Goal: Task Accomplishment & Management: Use online tool/utility

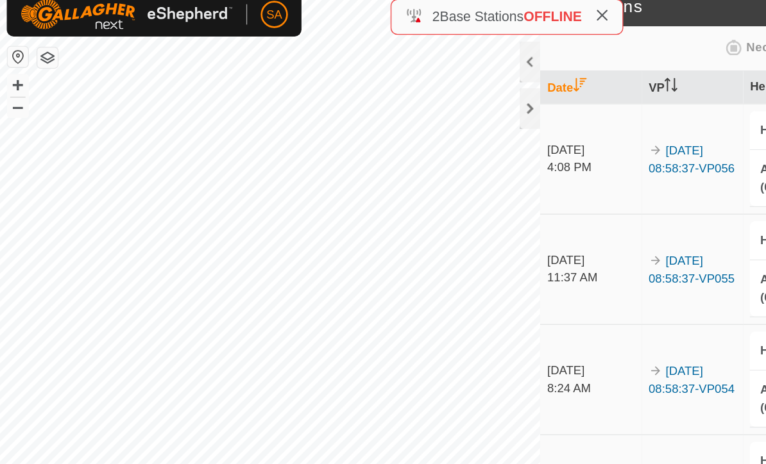
click at [409, 77] on th "Date" at bounding box center [446, 77] width 76 height 25
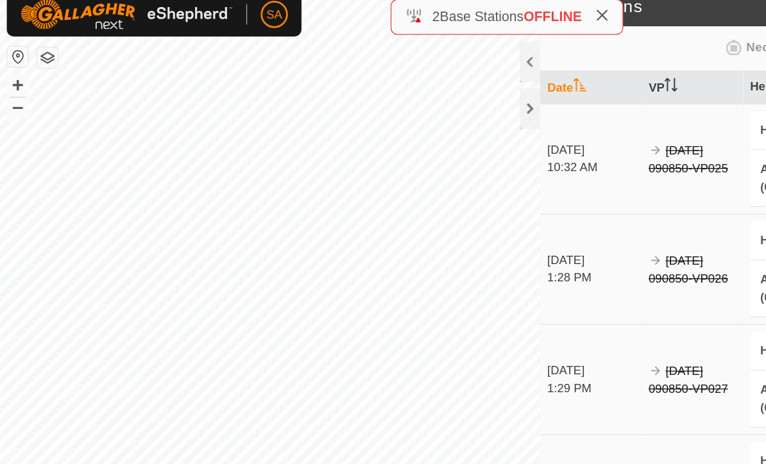
click at [452, 35] on div "Animals Neckbands" at bounding box center [561, 47] width 291 height 25
click at [453, 17] on icon at bounding box center [455, 22] width 10 height 10
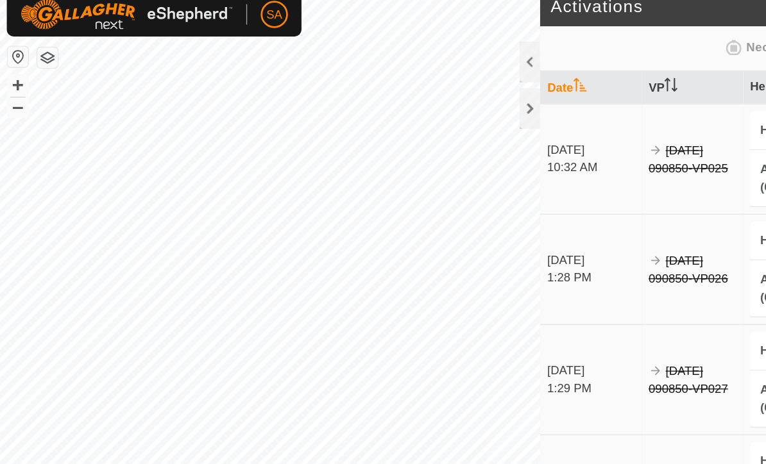
click at [397, 83] on div at bounding box center [400, 93] width 15 height 31
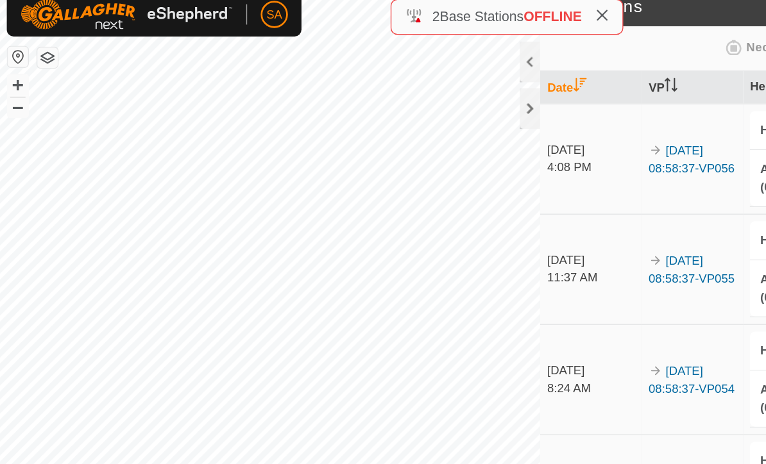
click at [395, 85] on div at bounding box center [400, 93] width 15 height 31
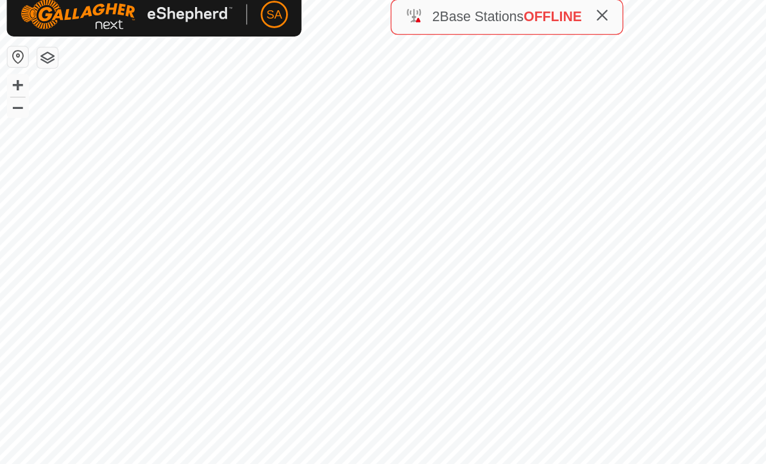
click at [459, 17] on icon at bounding box center [455, 22] width 10 height 10
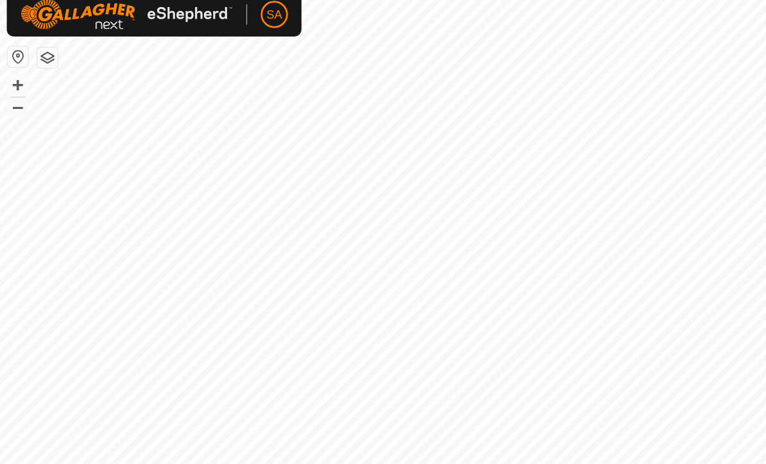
click at [35, 47] on button "button" at bounding box center [35, 54] width 15 height 15
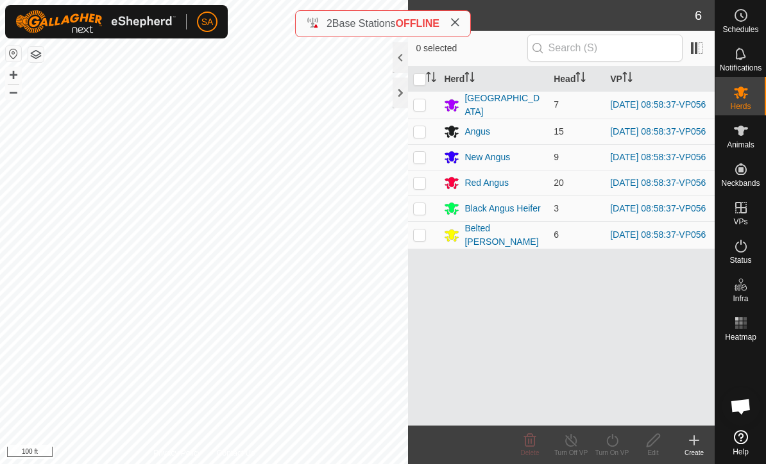
click at [418, 77] on input "checkbox" at bounding box center [419, 79] width 13 height 13
checkbox input "true"
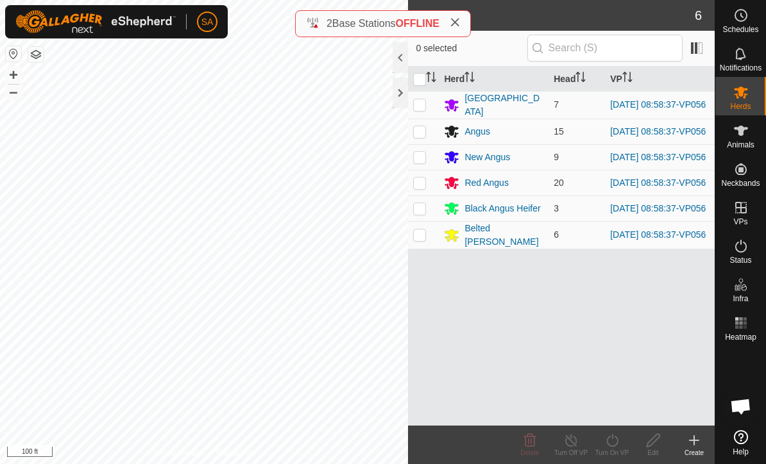
checkbox input "true"
click at [612, 446] on icon at bounding box center [612, 440] width 12 height 13
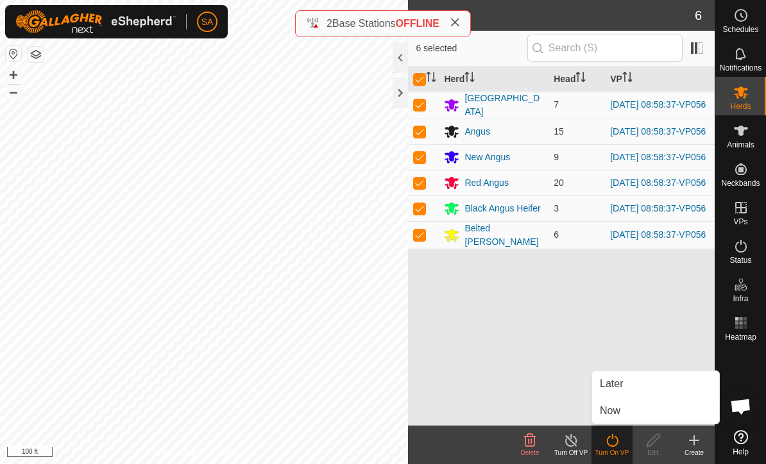
click at [630, 412] on link "Now" at bounding box center [655, 411] width 127 height 26
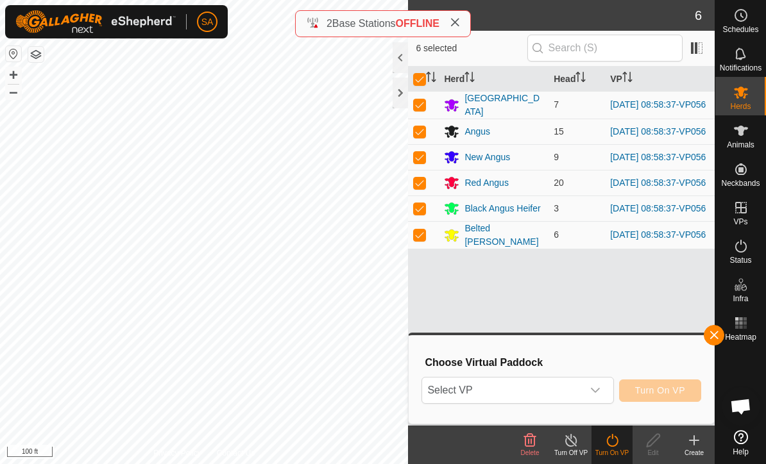
click at [596, 389] on icon "dropdown trigger" at bounding box center [595, 391] width 10 height 10
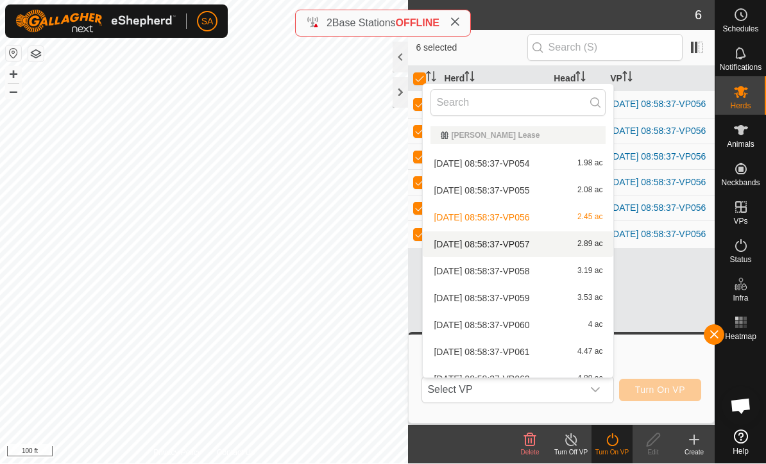
click at [529, 243] on span "2025-09-26 08:58:37-VP057" at bounding box center [482, 245] width 96 height 9
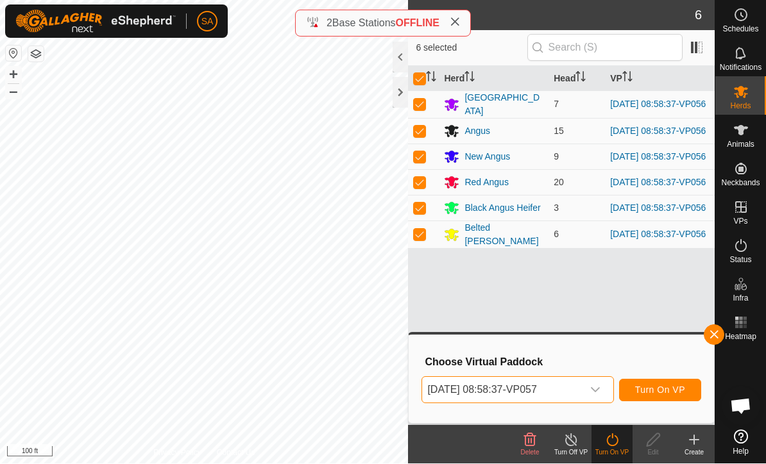
click at [394, 91] on div at bounding box center [400, 93] width 15 height 31
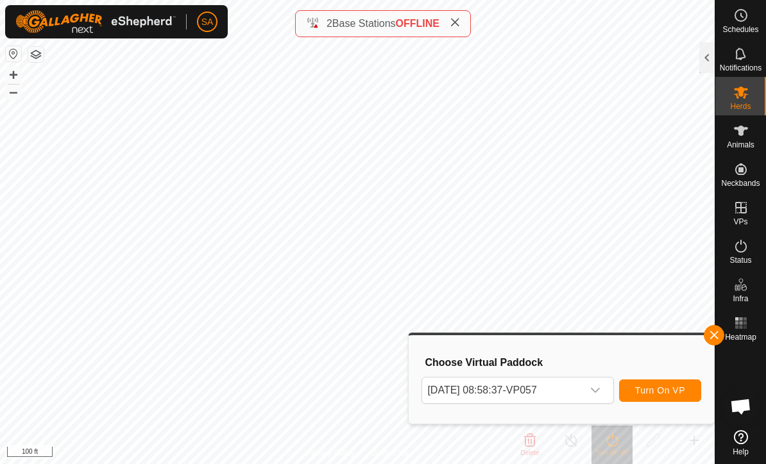
click at [713, 328] on button "button" at bounding box center [714, 335] width 21 height 21
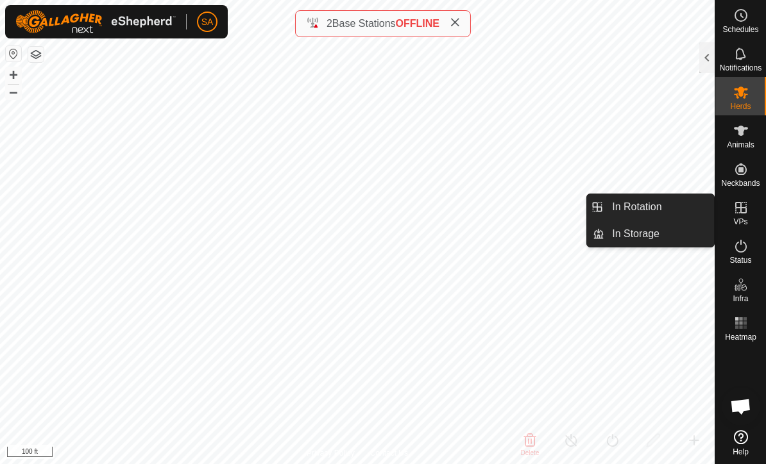
click at [690, 204] on link "In Rotation" at bounding box center [659, 207] width 110 height 26
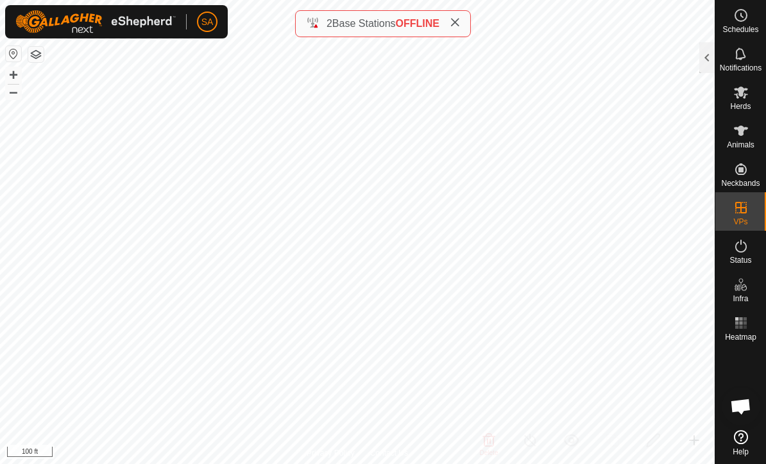
click at [707, 56] on div at bounding box center [706, 57] width 15 height 31
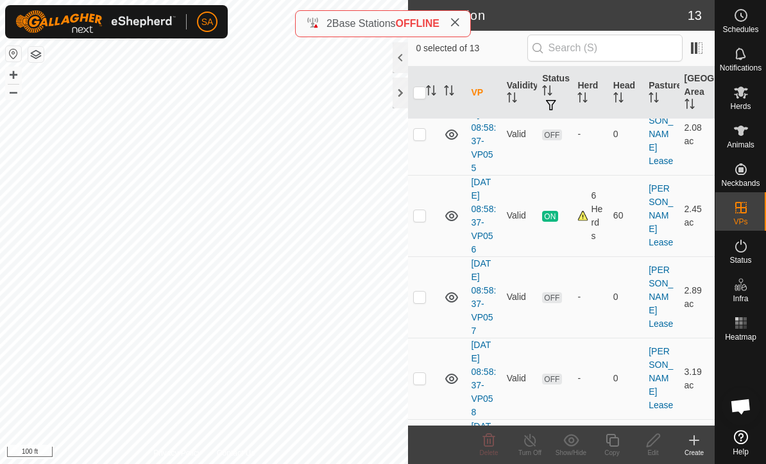
scroll to position [130, 0]
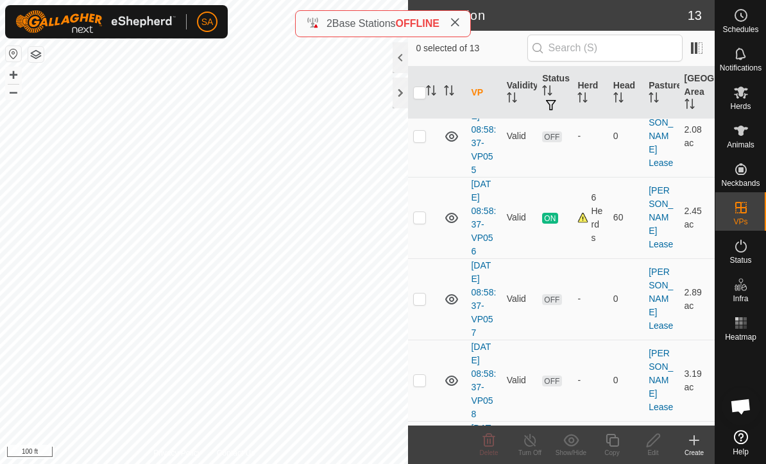
click at [424, 297] on p-checkbox at bounding box center [419, 299] width 13 height 10
checkbox input "true"
click at [657, 441] on icon at bounding box center [653, 440] width 16 height 15
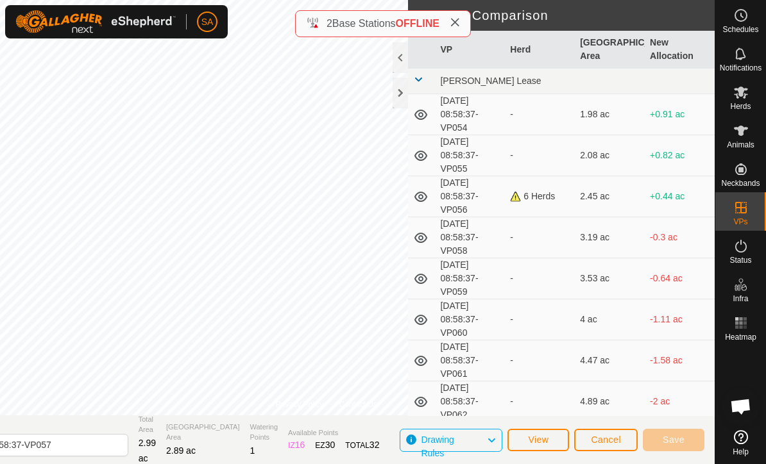
click at [393, 99] on div at bounding box center [400, 93] width 15 height 31
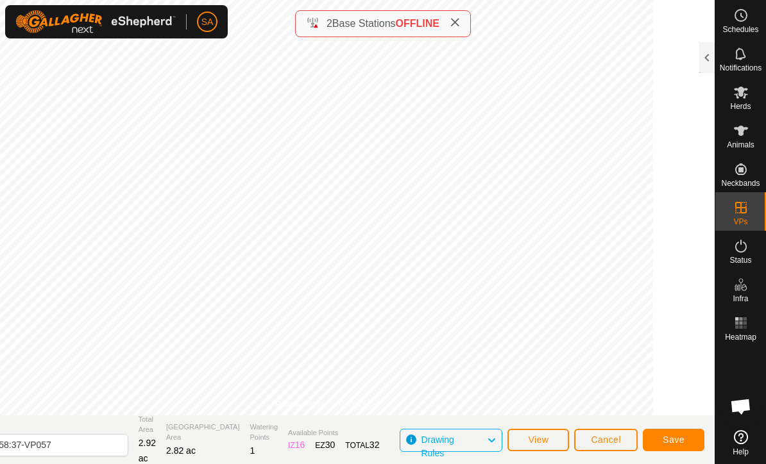
click at [676, 436] on span "Save" at bounding box center [674, 440] width 22 height 10
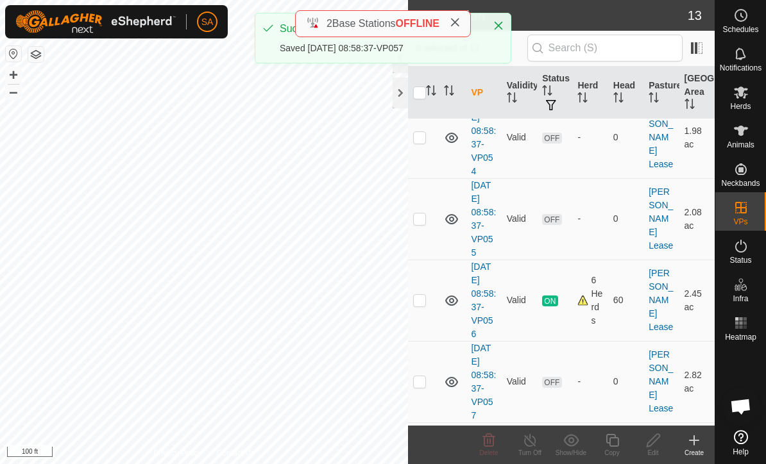
scroll to position [109, 0]
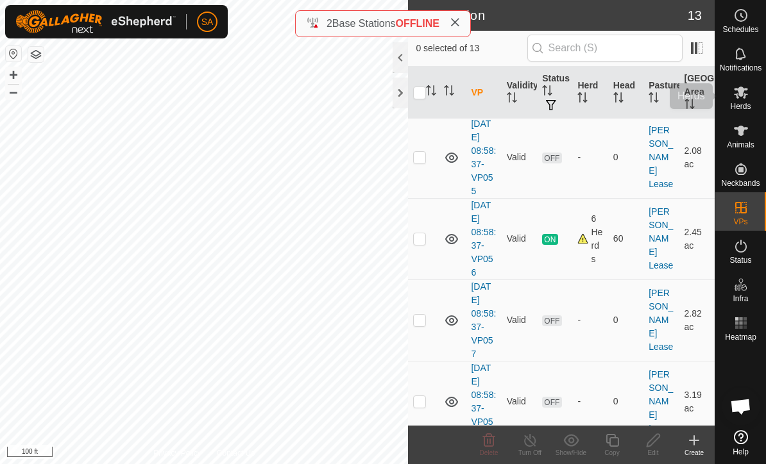
click at [740, 99] on icon at bounding box center [740, 92] width 15 height 15
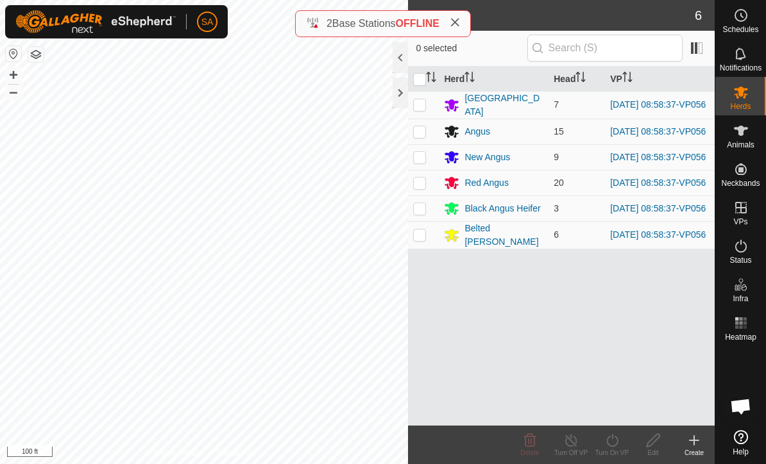
click at [421, 84] on input "checkbox" at bounding box center [419, 79] width 13 height 13
checkbox input "true"
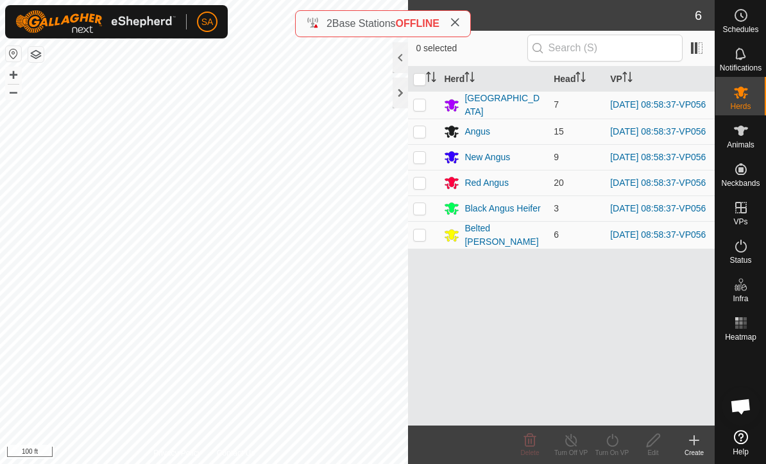
checkbox input "true"
click at [622, 446] on turn-on-svg-icon at bounding box center [611, 440] width 41 height 15
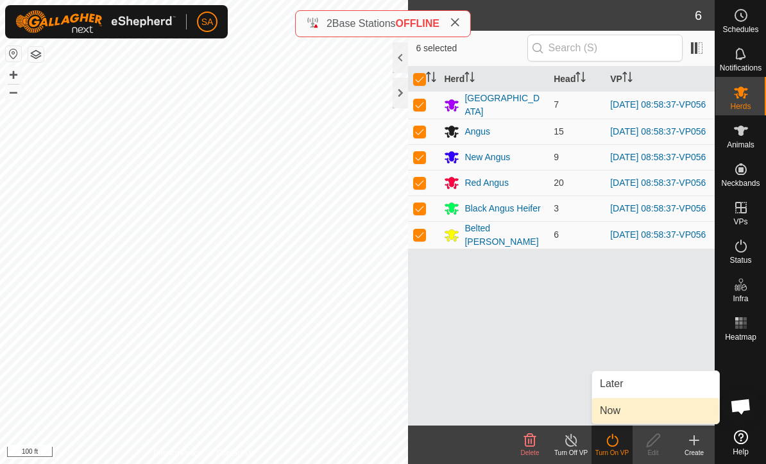
click at [630, 411] on link "Now" at bounding box center [655, 411] width 127 height 26
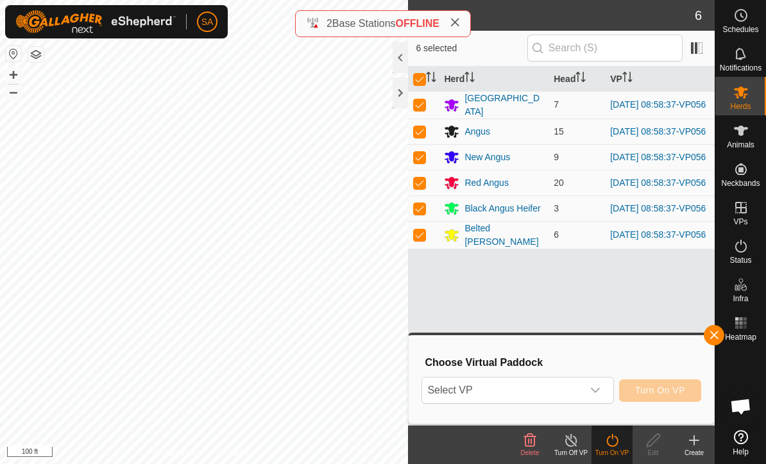
click at [593, 398] on div "dropdown trigger" at bounding box center [595, 391] width 26 height 26
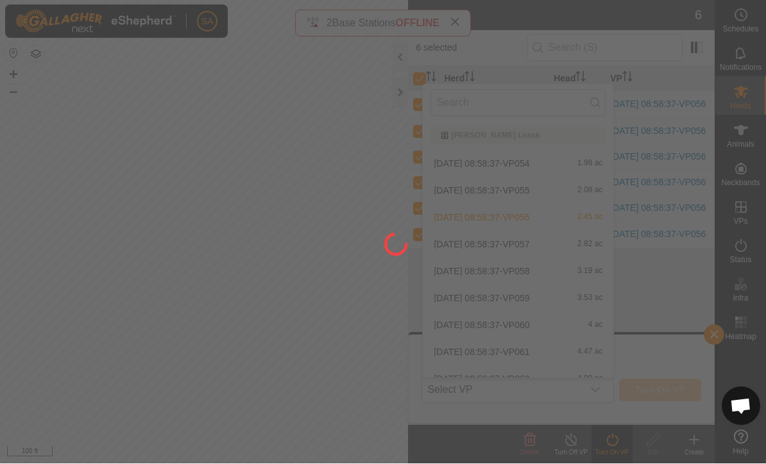
click at [559, 243] on div at bounding box center [383, 232] width 766 height 464
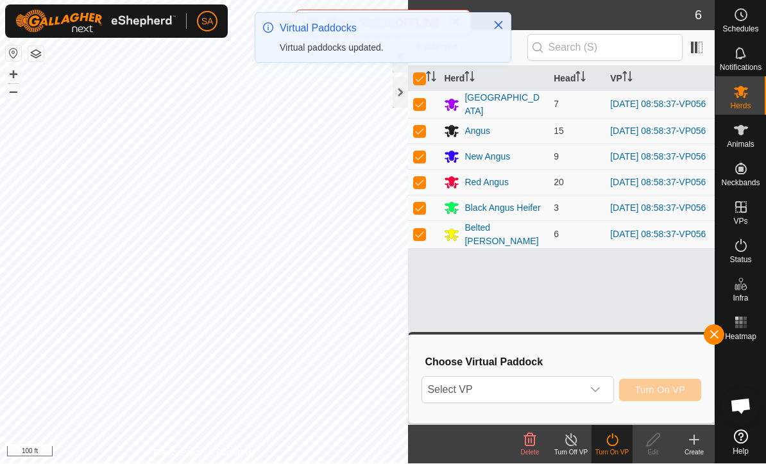
click at [599, 384] on div "dropdown trigger" at bounding box center [595, 391] width 26 height 26
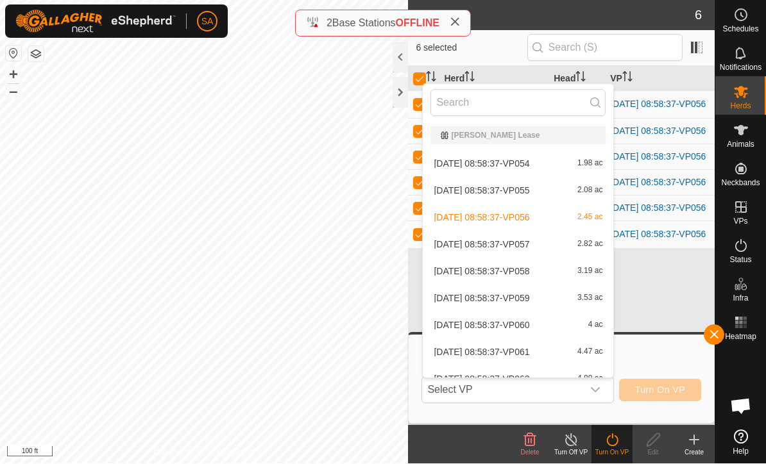
click at [596, 242] on span "2.82 ac" at bounding box center [589, 245] width 25 height 9
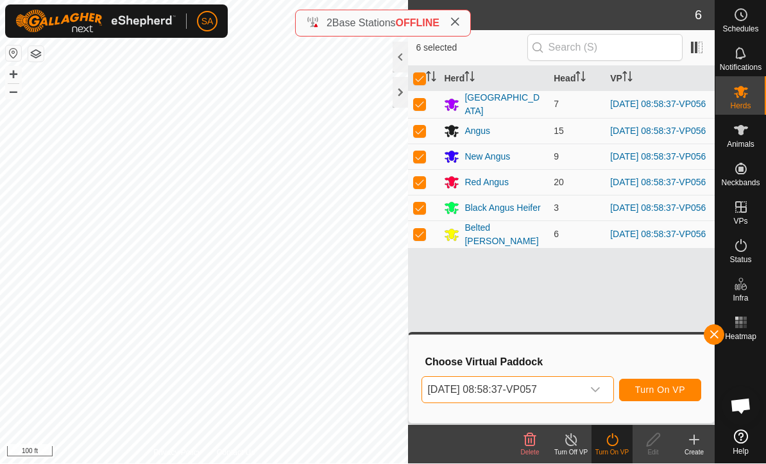
click at [668, 387] on span "Turn On VP" at bounding box center [660, 391] width 50 height 10
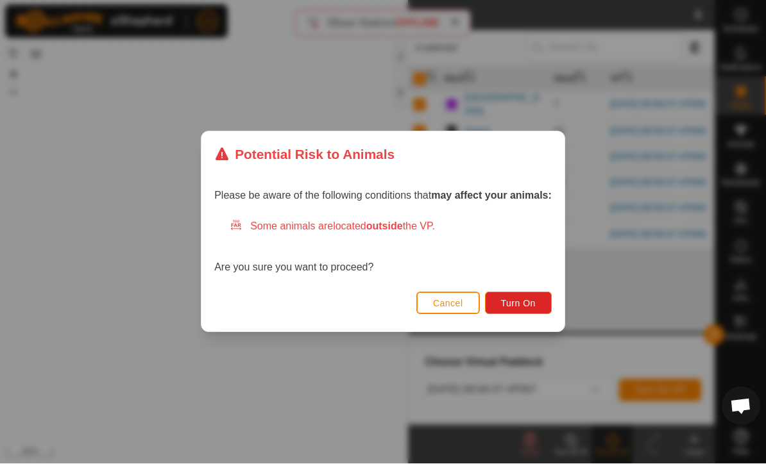
click at [517, 299] on span "Turn On" at bounding box center [518, 304] width 35 height 10
